Goal: Find specific page/section: Find specific page/section

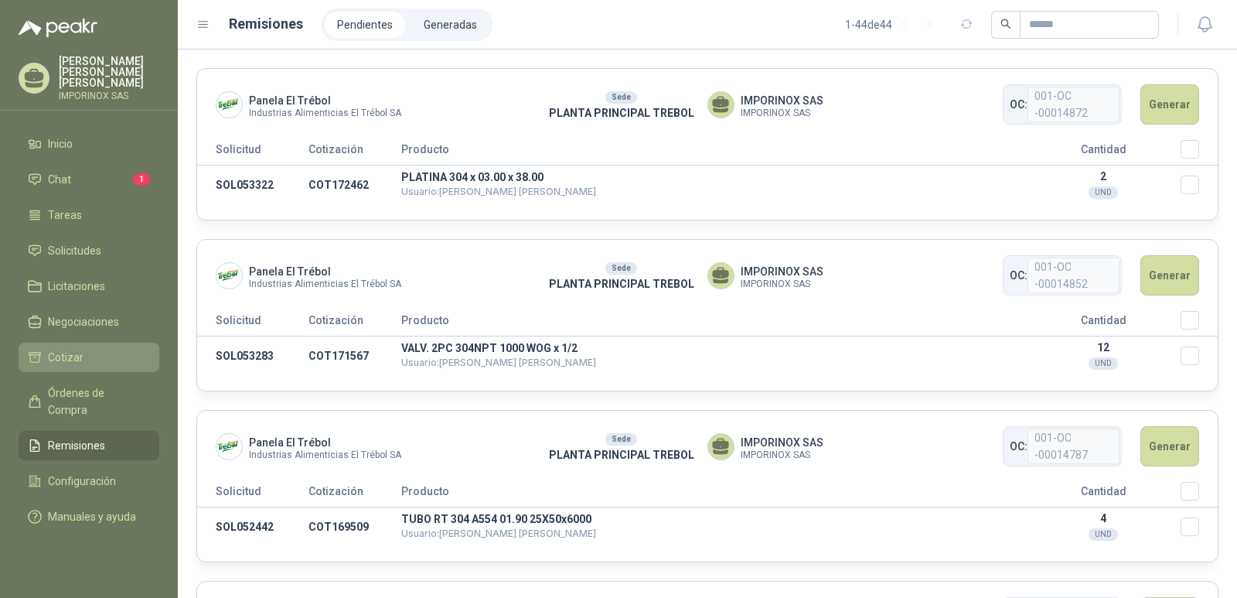
click at [70, 349] on span "Cotizar" at bounding box center [66, 357] width 36 height 17
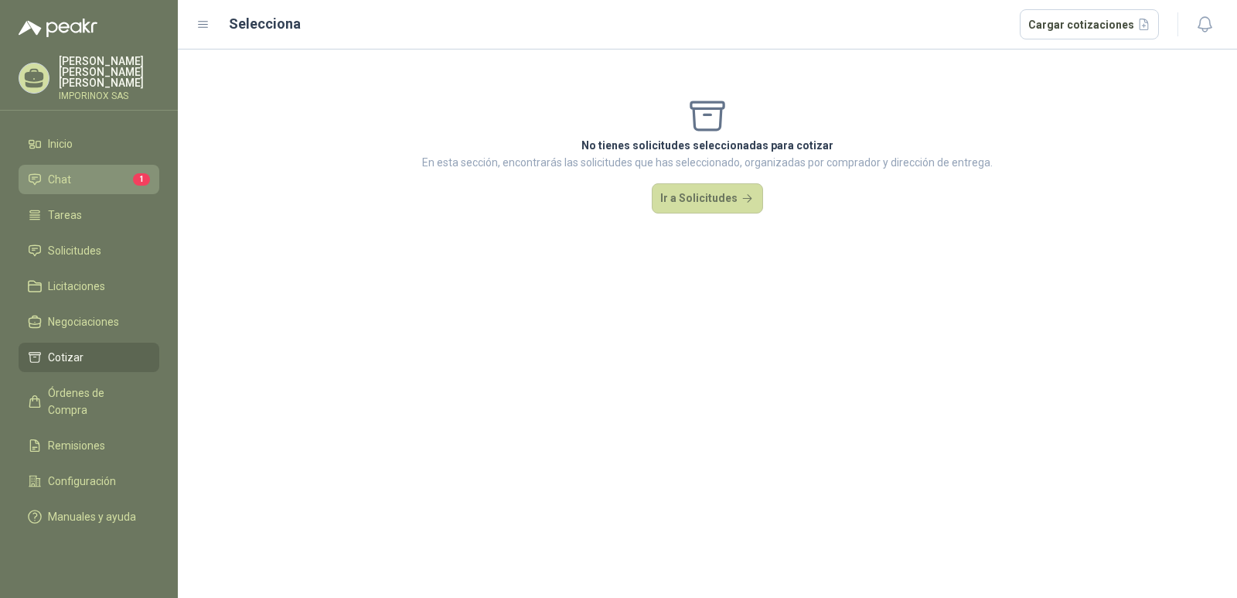
click at [72, 171] on li "Chat 1" at bounding box center [89, 179] width 122 height 17
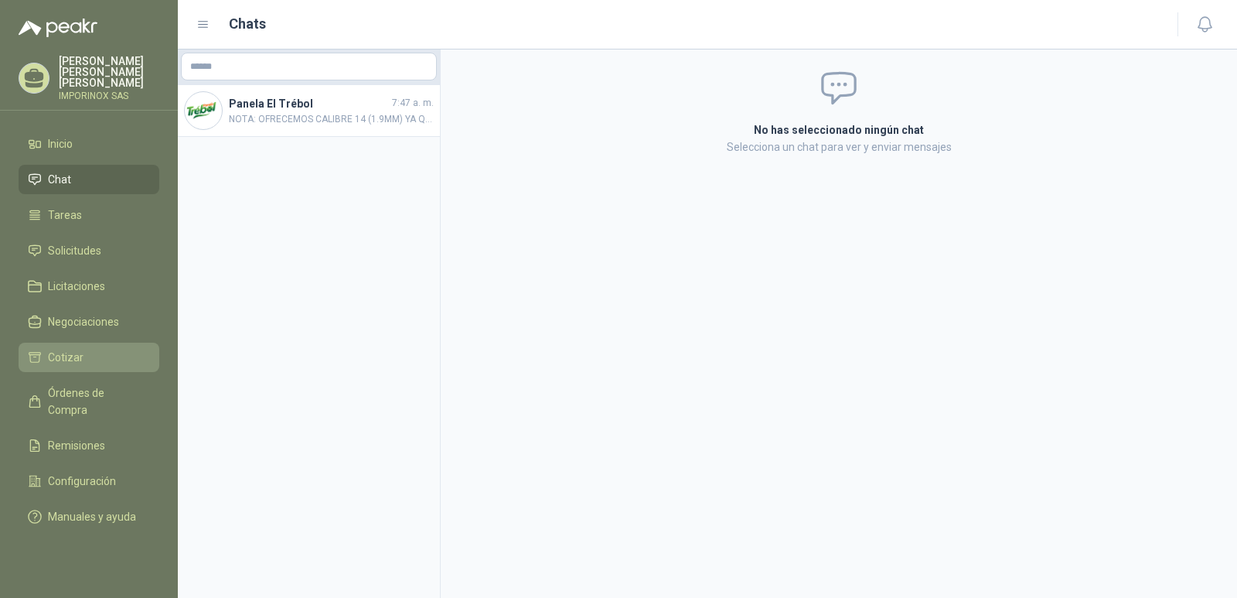
click at [65, 349] on span "Cotizar" at bounding box center [66, 357] width 36 height 17
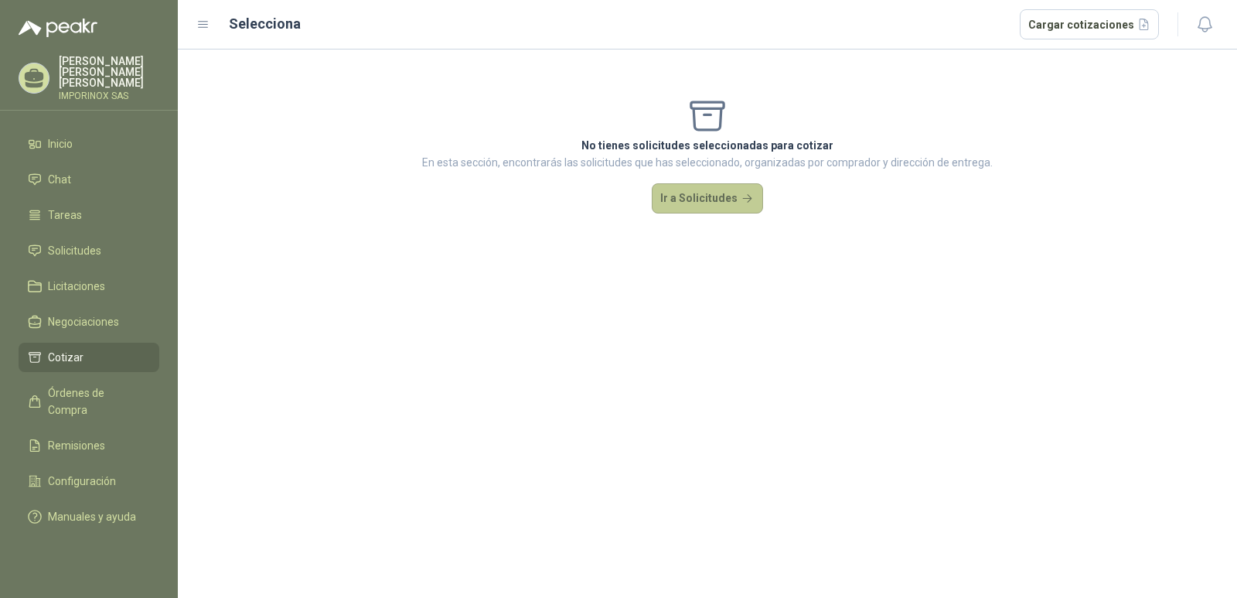
click at [715, 204] on button "Ir a Solicitudes" at bounding box center [707, 198] width 111 height 31
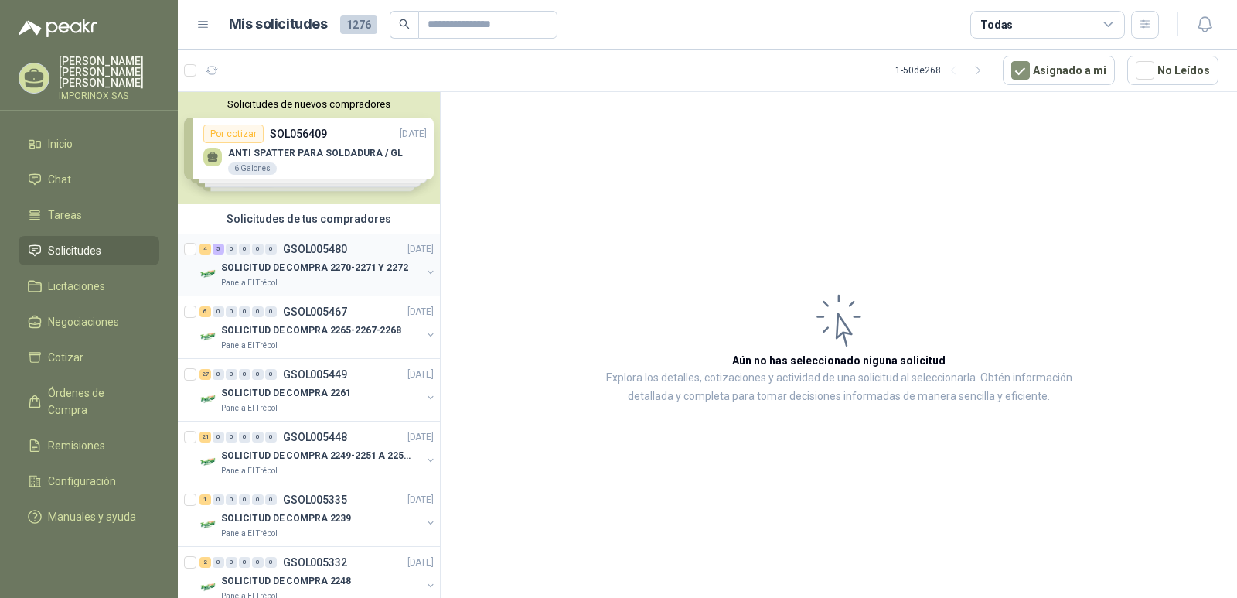
click at [271, 259] on div "SOLICITUD DE COMPRA 2270-2271 Y 2272" at bounding box center [321, 267] width 200 height 19
